Goal: Task Accomplishment & Management: Manage account settings

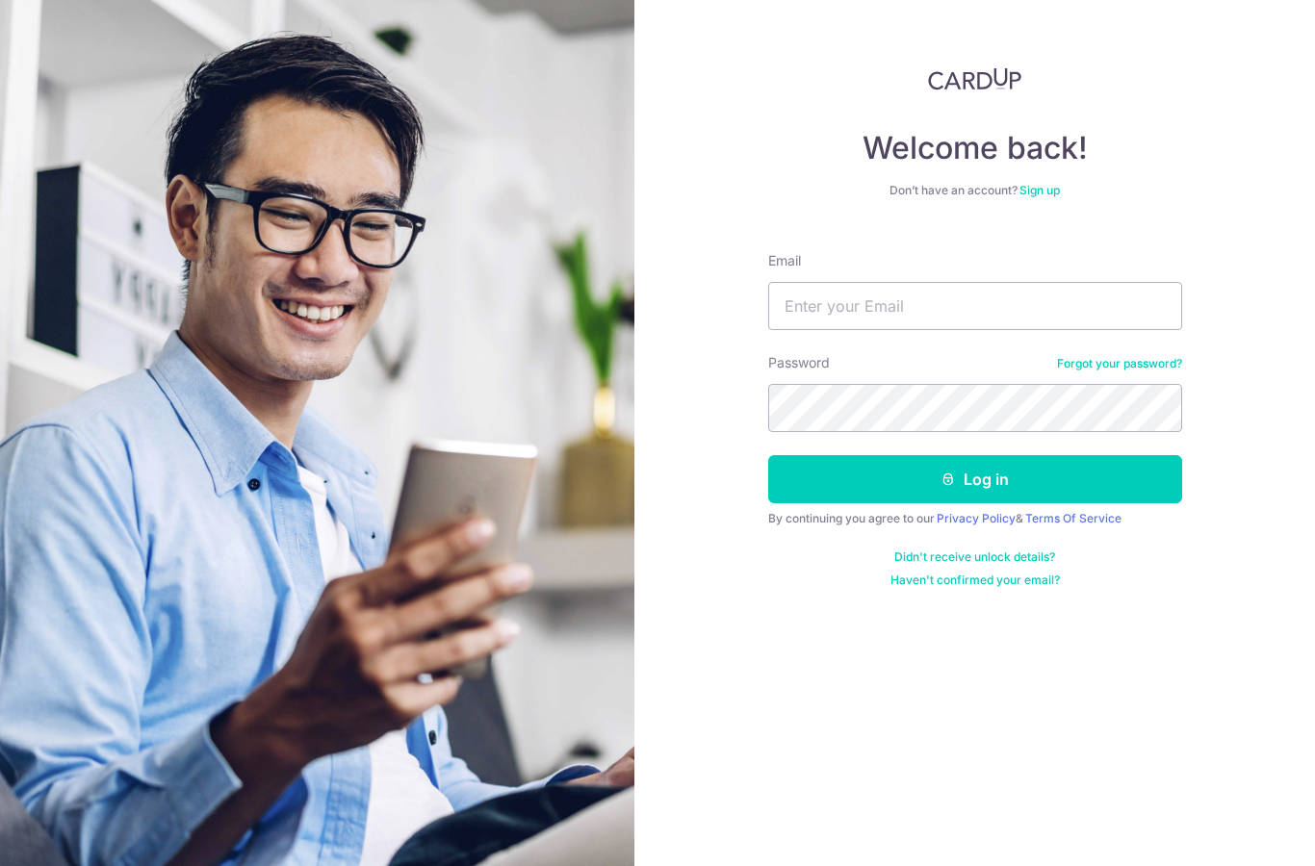
click at [992, 296] on input "Email" at bounding box center [975, 306] width 414 height 48
type input "[EMAIL_ADDRESS][DOMAIN_NAME]"
click at [964, 513] on link "Privacy Policy" at bounding box center [976, 518] width 79 height 14
click at [998, 481] on button "Log in" at bounding box center [975, 479] width 414 height 48
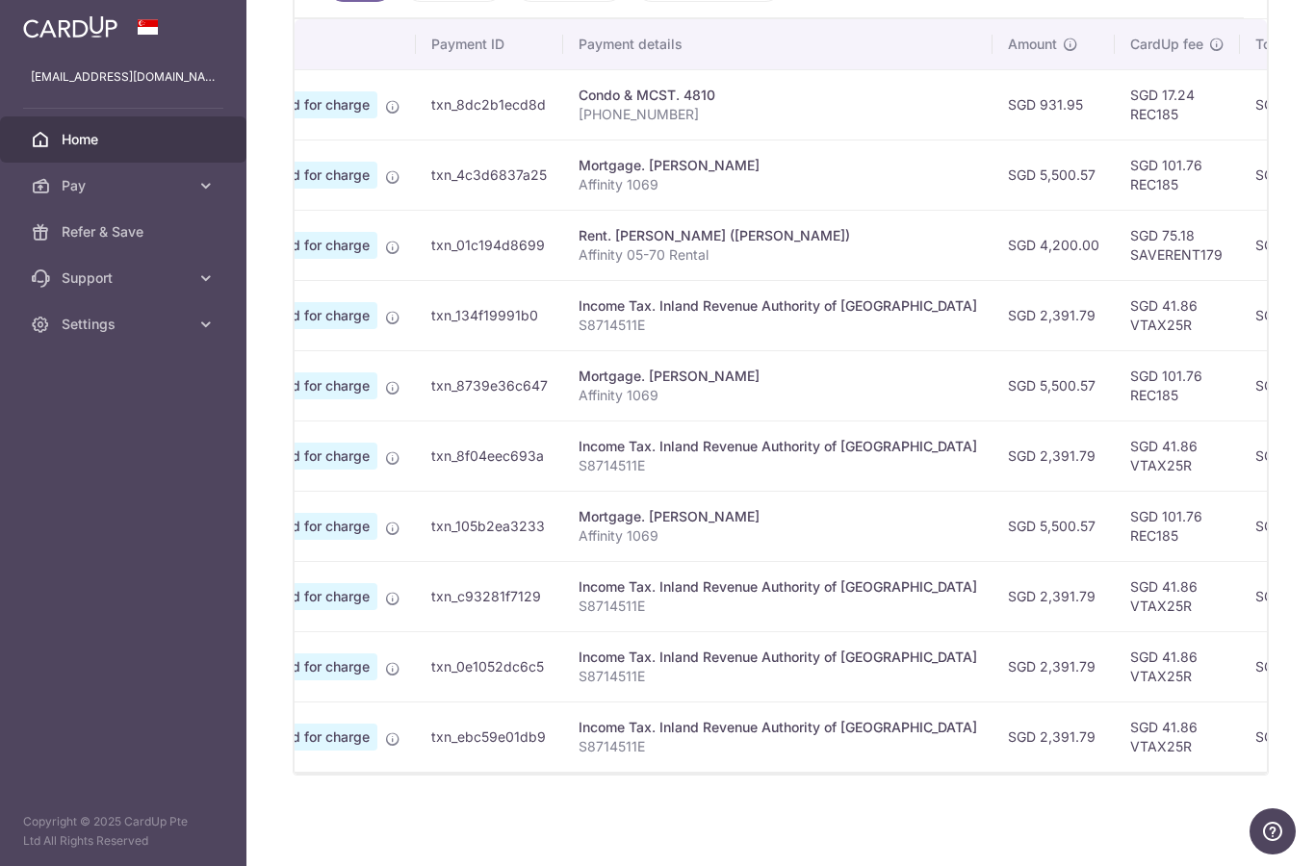
scroll to position [577, 0]
